Goal: Transaction & Acquisition: Purchase product/service

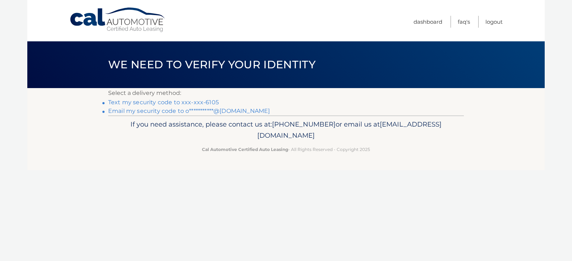
click at [165, 102] on link "Text my security code to xxx-xxx-6105" at bounding box center [163, 102] width 111 height 7
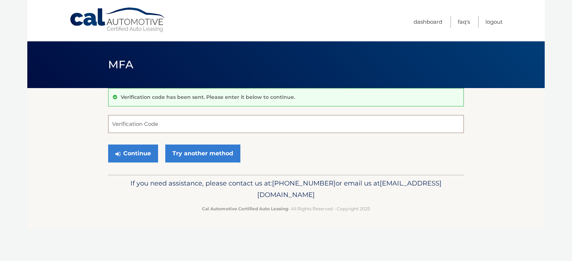
click at [135, 125] on input "Verification Code" at bounding box center [285, 124] width 355 height 18
type input "830606"
click at [135, 153] on button "Continue" at bounding box center [133, 153] width 50 height 18
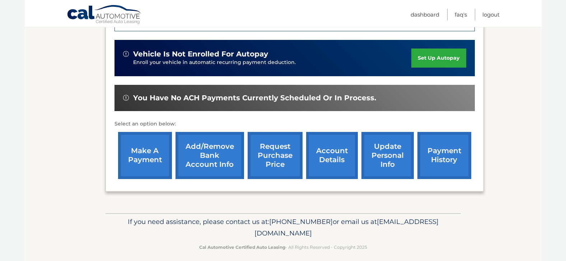
scroll to position [215, 0]
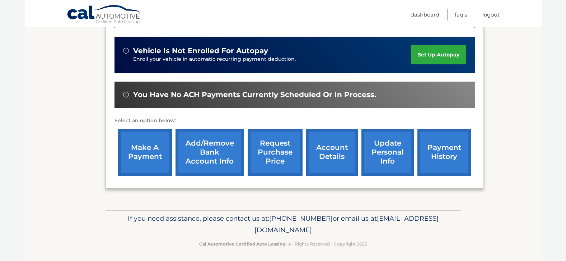
click at [141, 150] on link "make a payment" at bounding box center [145, 152] width 54 height 47
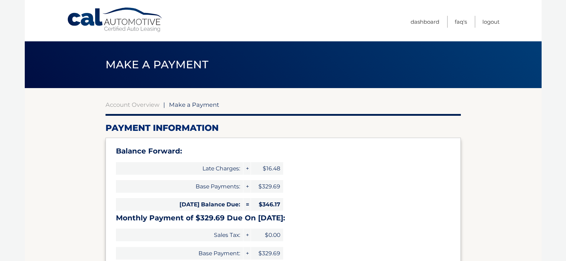
select select "MmQ0YTkyZGUtZjlhNC00ZGQ3LWFlZjYtMTk3MGQyZTIyY2I5"
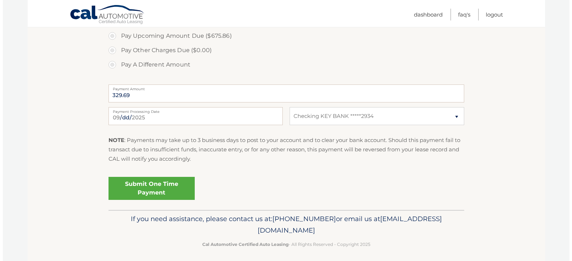
scroll to position [299, 0]
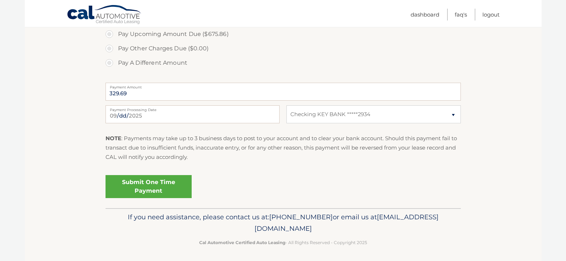
click at [145, 184] on link "Submit One Time Payment" at bounding box center [149, 186] width 86 height 23
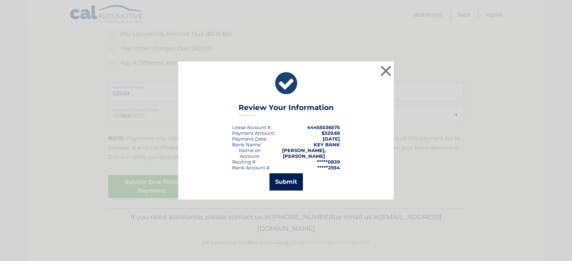
click at [283, 177] on button "Submit" at bounding box center [285, 181] width 33 height 17
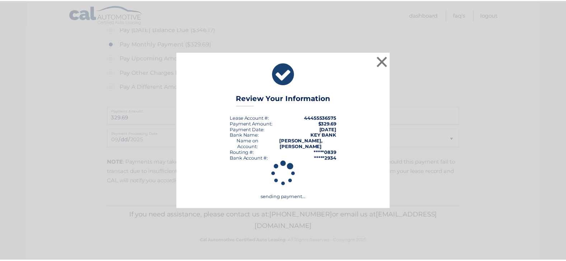
scroll to position [275, 0]
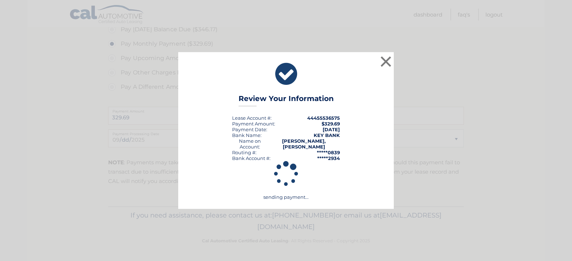
click at [280, 173] on icon at bounding box center [286, 174] width 170 height 144
click at [283, 78] on icon at bounding box center [285, 74] width 197 height 26
click at [386, 64] on button "×" at bounding box center [385, 61] width 14 height 14
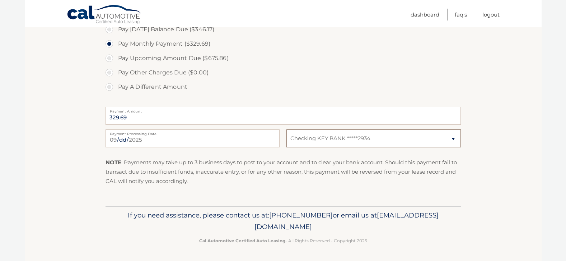
click at [453, 138] on select "Select Bank Account Checking KEY BANK *****2934" at bounding box center [373, 138] width 174 height 18
click at [504, 119] on section "Account Overview | Make a Payment Payment Information Balance Forward: Late Cha…" at bounding box center [283, 9] width 517 height 393
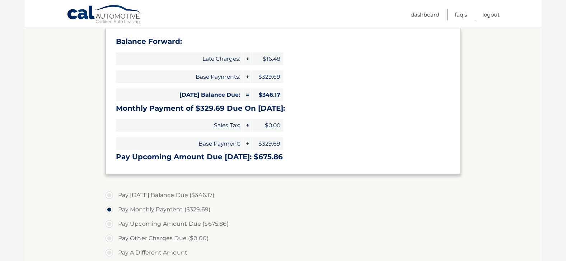
scroll to position [0, 0]
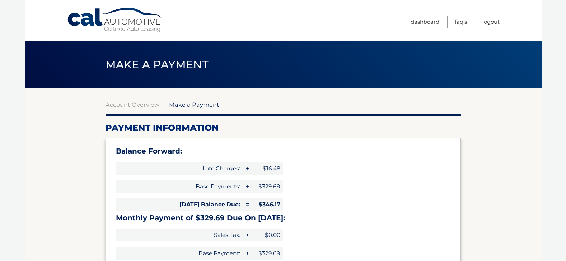
click at [488, 21] on link "Logout" at bounding box center [490, 22] width 17 height 12
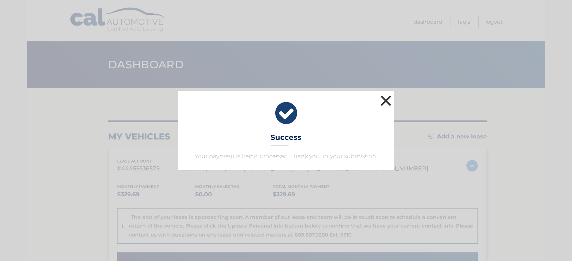
click at [385, 100] on button "×" at bounding box center [385, 100] width 14 height 14
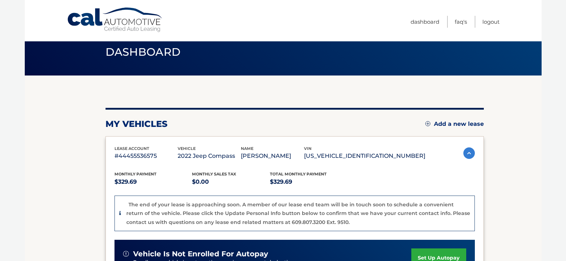
scroll to position [36, 0]
